Goal: Find specific fact: Find specific fact

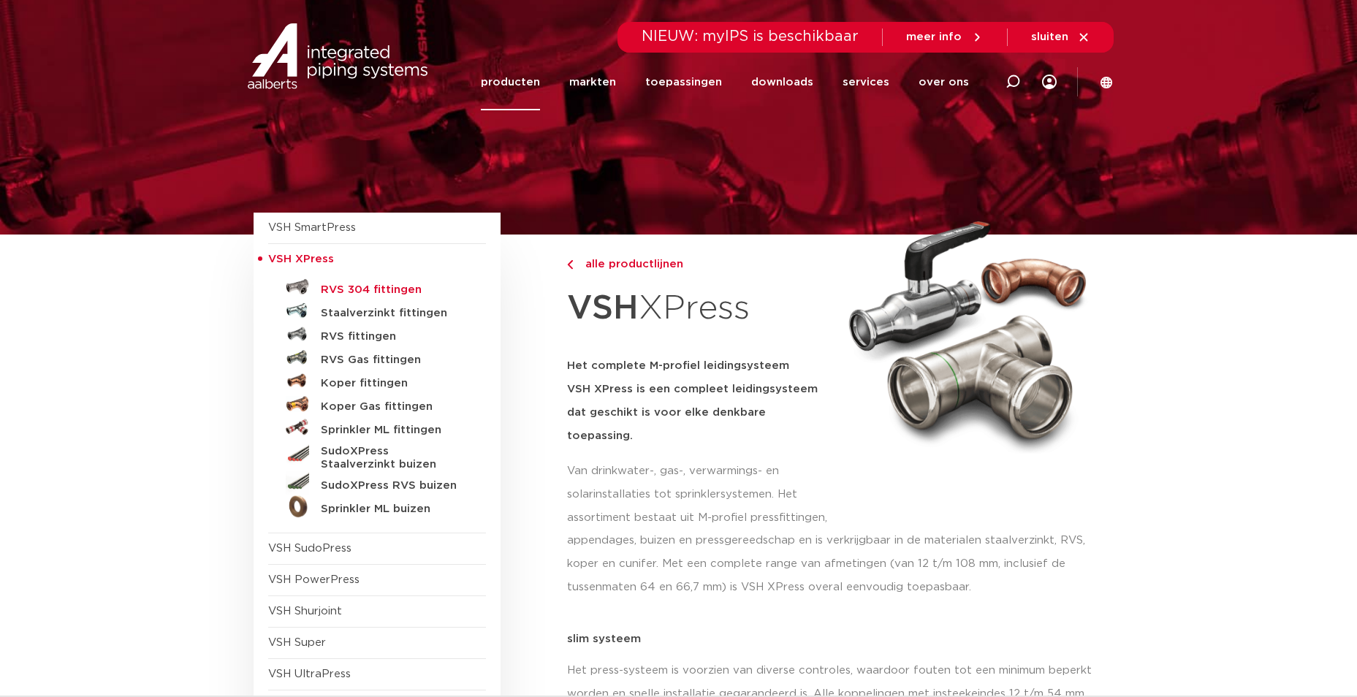
click at [400, 286] on h5 "RVS 304 fittingen" at bounding box center [393, 289] width 145 height 13
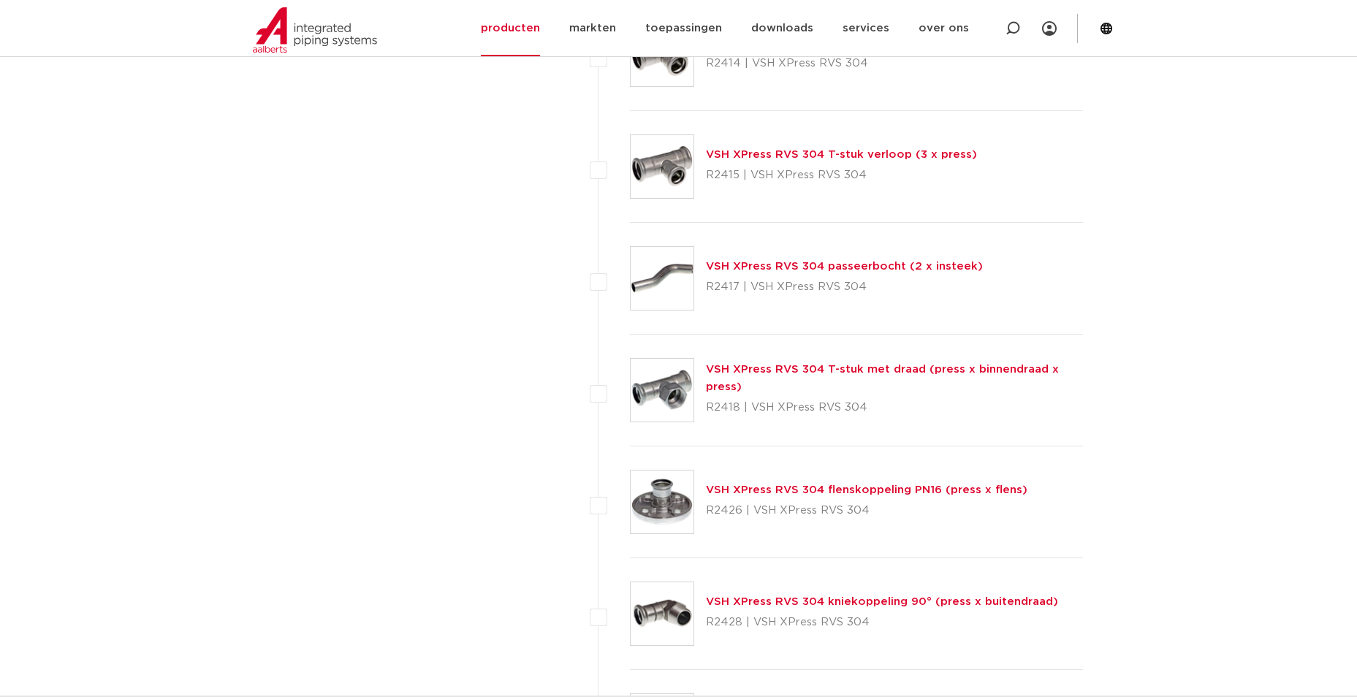
scroll to position [1451, 0]
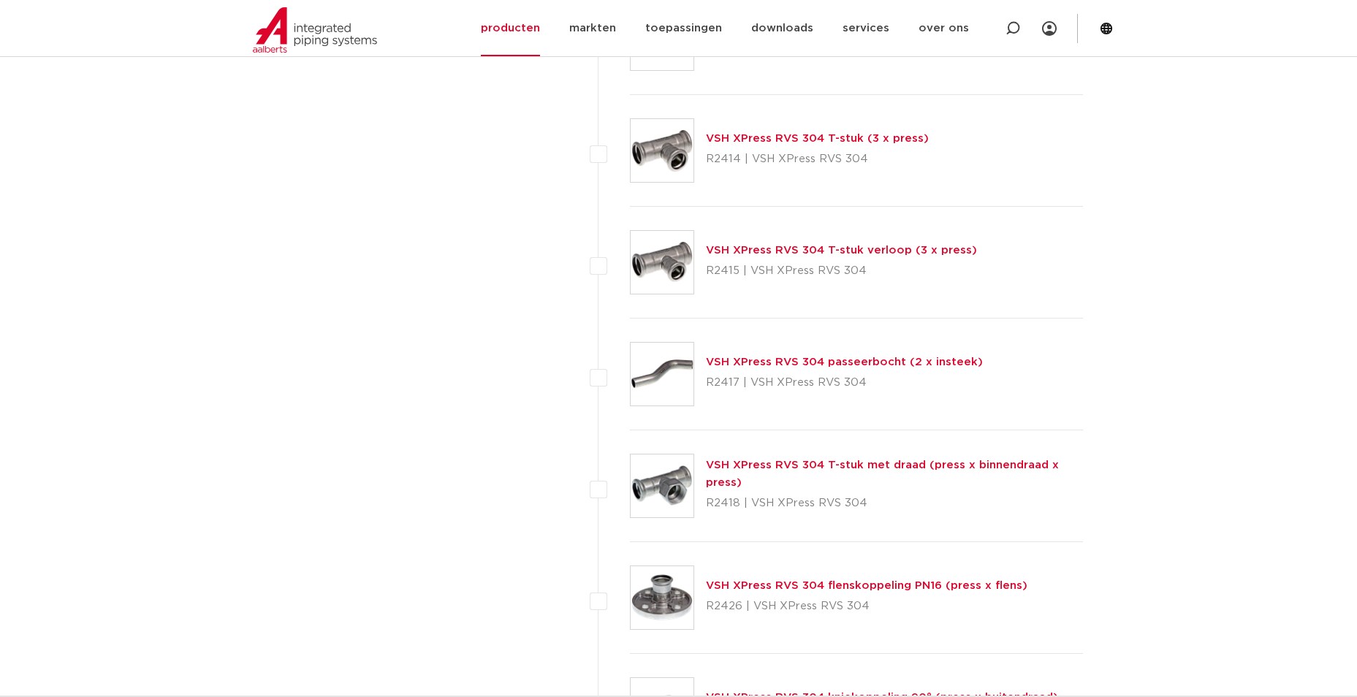
click at [639, 487] on img at bounding box center [662, 485] width 63 height 63
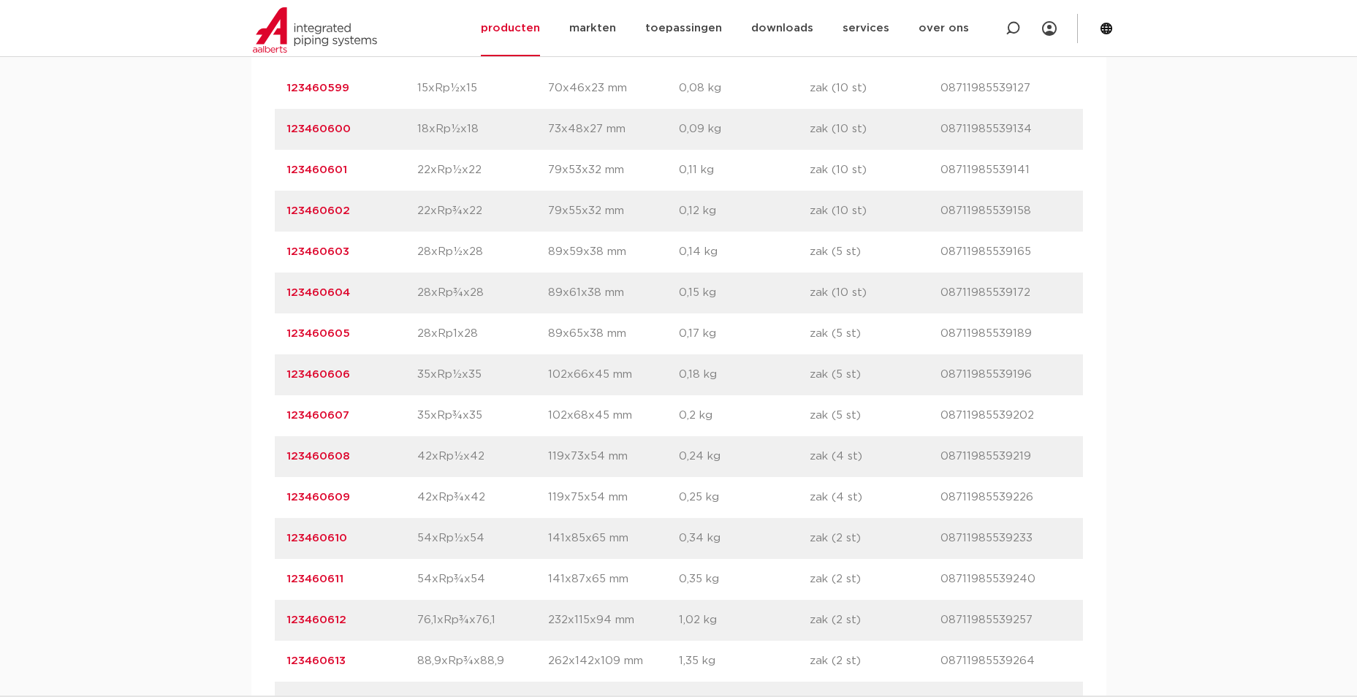
scroll to position [1096, 0]
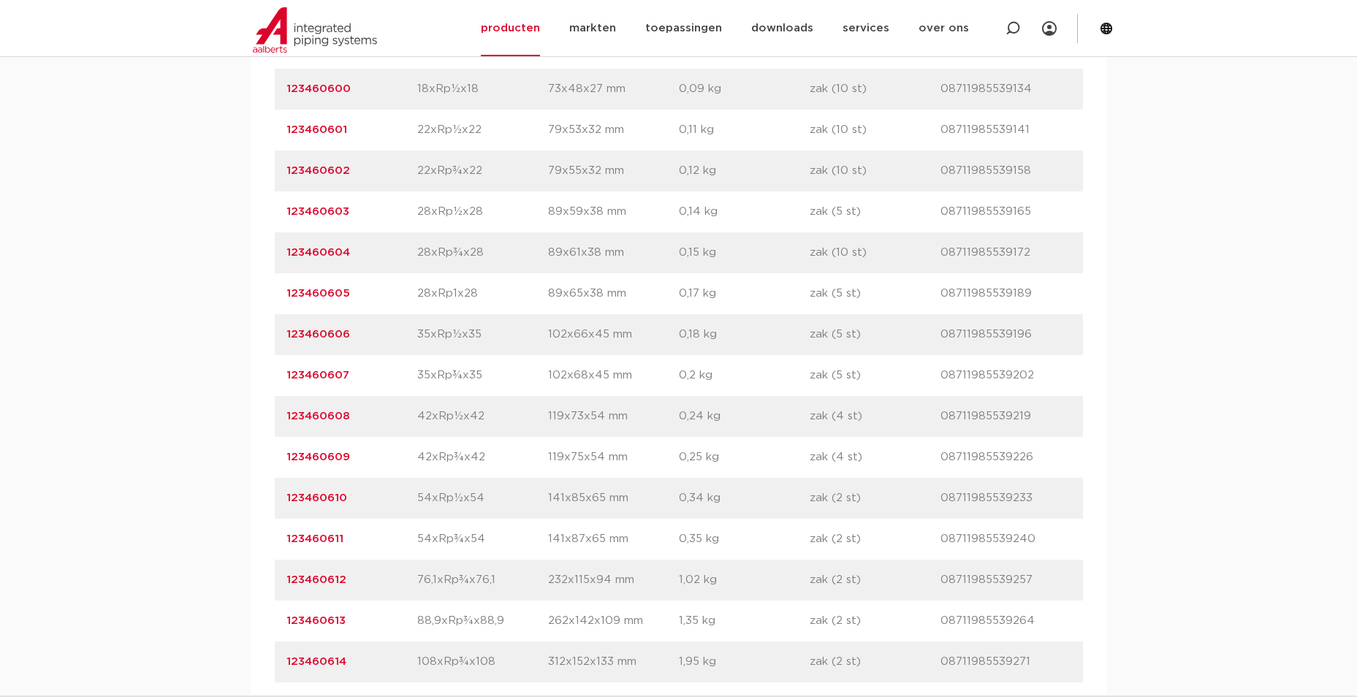
drag, startPoint x: 332, startPoint y: 500, endPoint x: 273, endPoint y: 498, distance: 59.9
click at [273, 498] on div "artikelnummer afmeting [GEOGRAPHIC_DATA] gewicht verpakking gtin artikelnummer …" at bounding box center [678, 334] width 855 height 719
copy link "123460610"
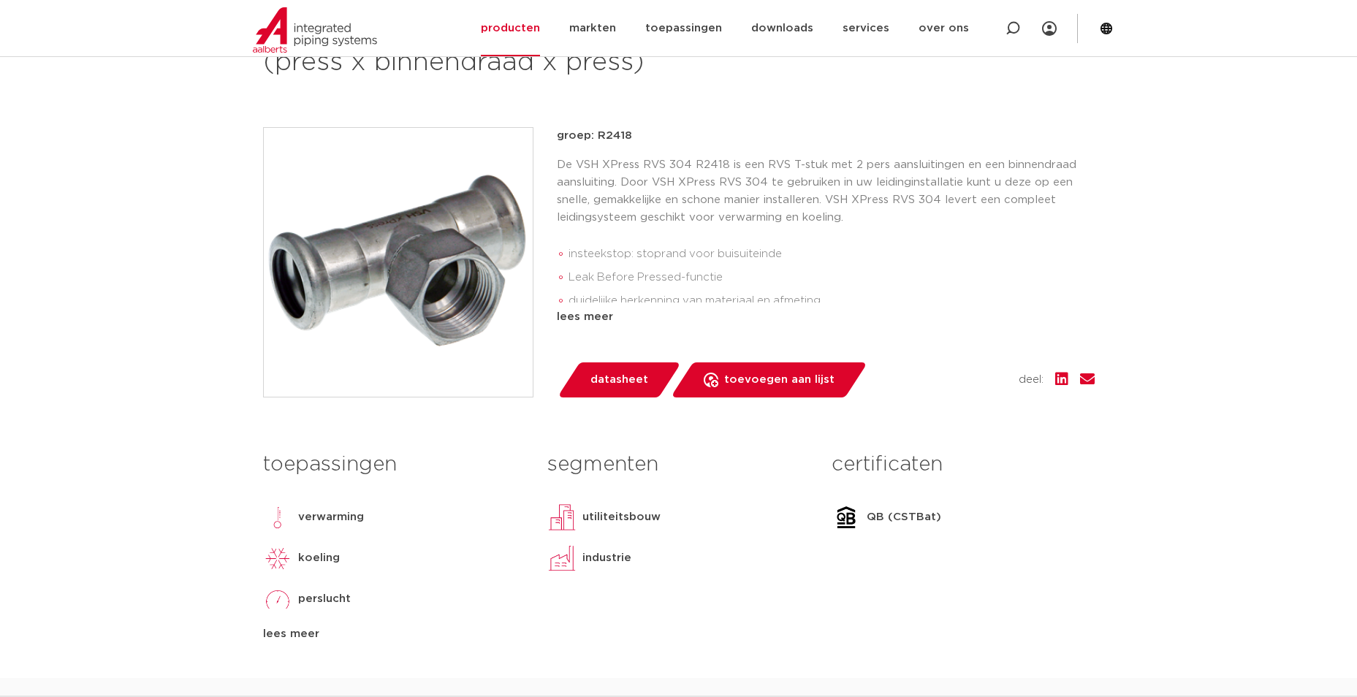
scroll to position [0, 0]
